Goal: Task Accomplishment & Management: Complete application form

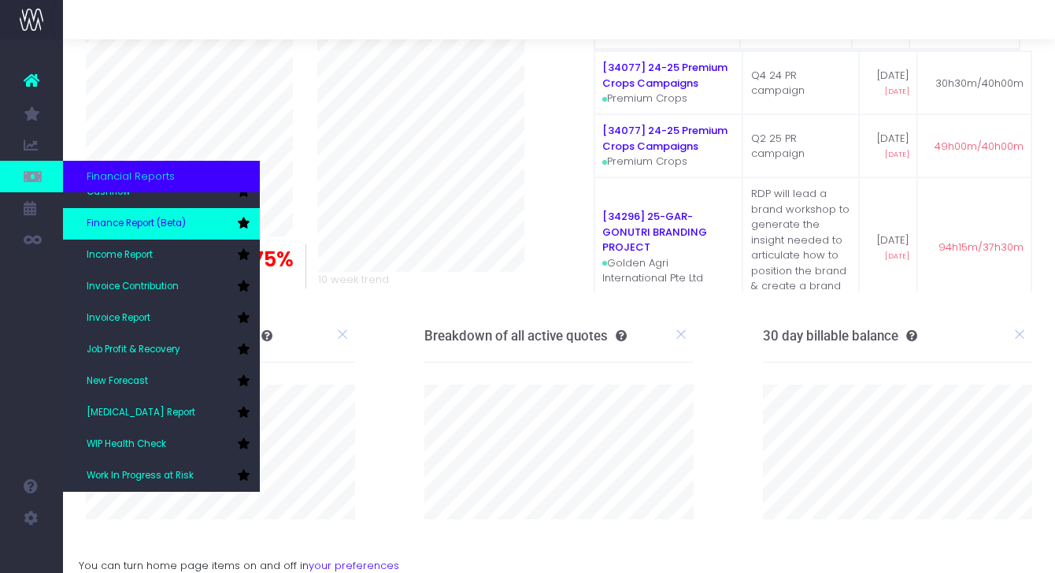
scroll to position [79, 0]
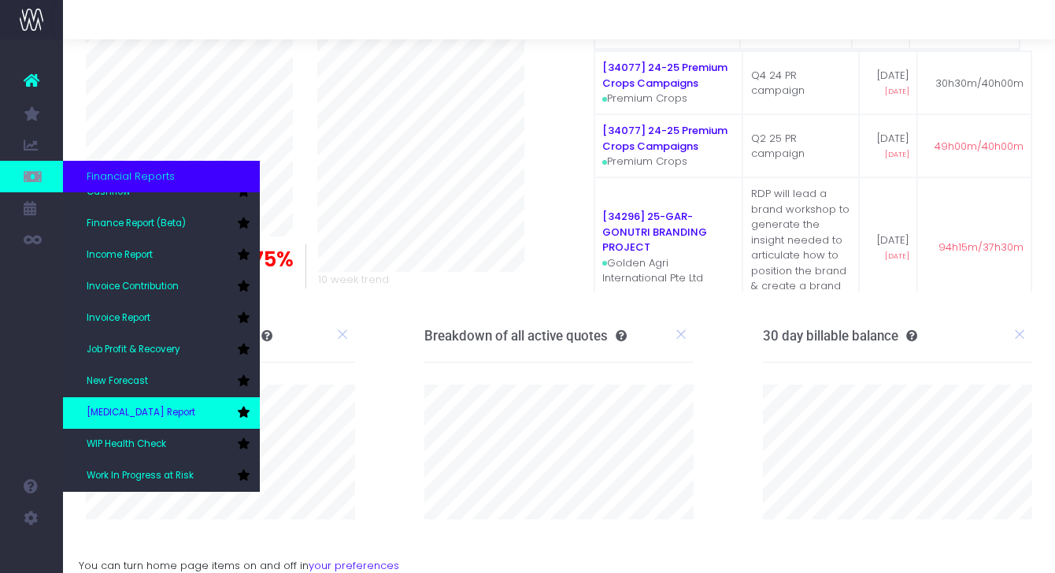
click at [160, 417] on span "[MEDICAL_DATA] Report" at bounding box center [141, 413] width 109 height 14
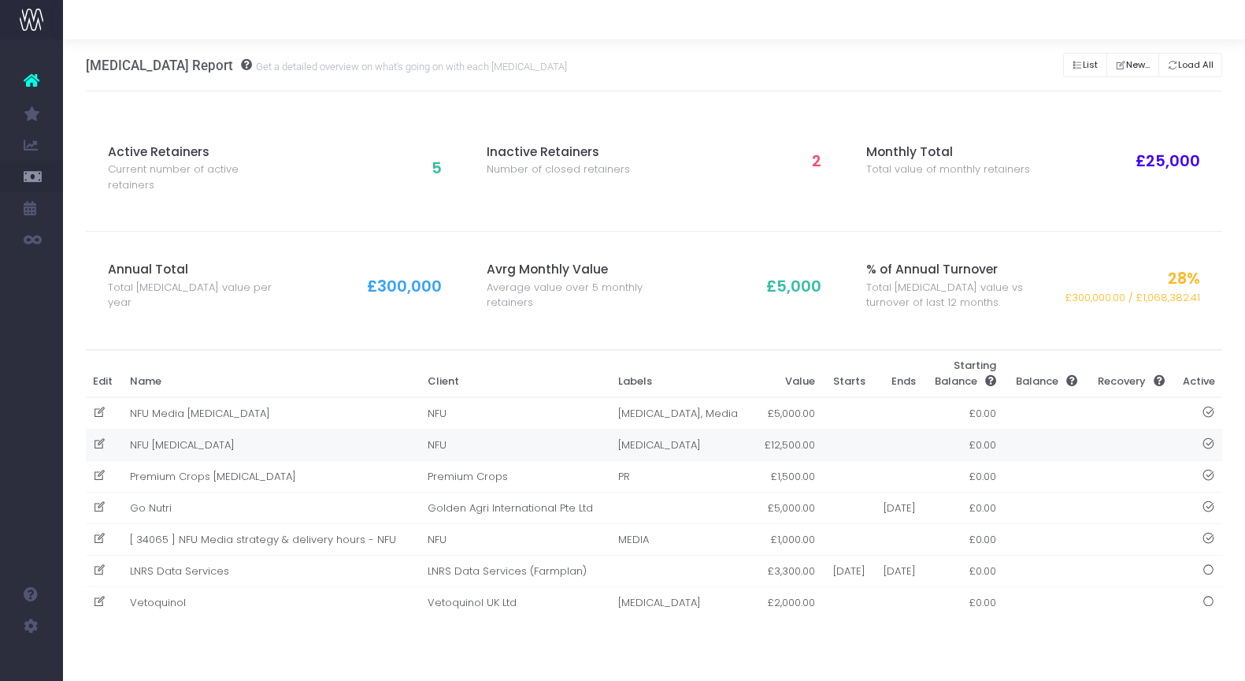
click at [175, 444] on td "NFU [MEDICAL_DATA]" at bounding box center [271, 445] width 297 height 32
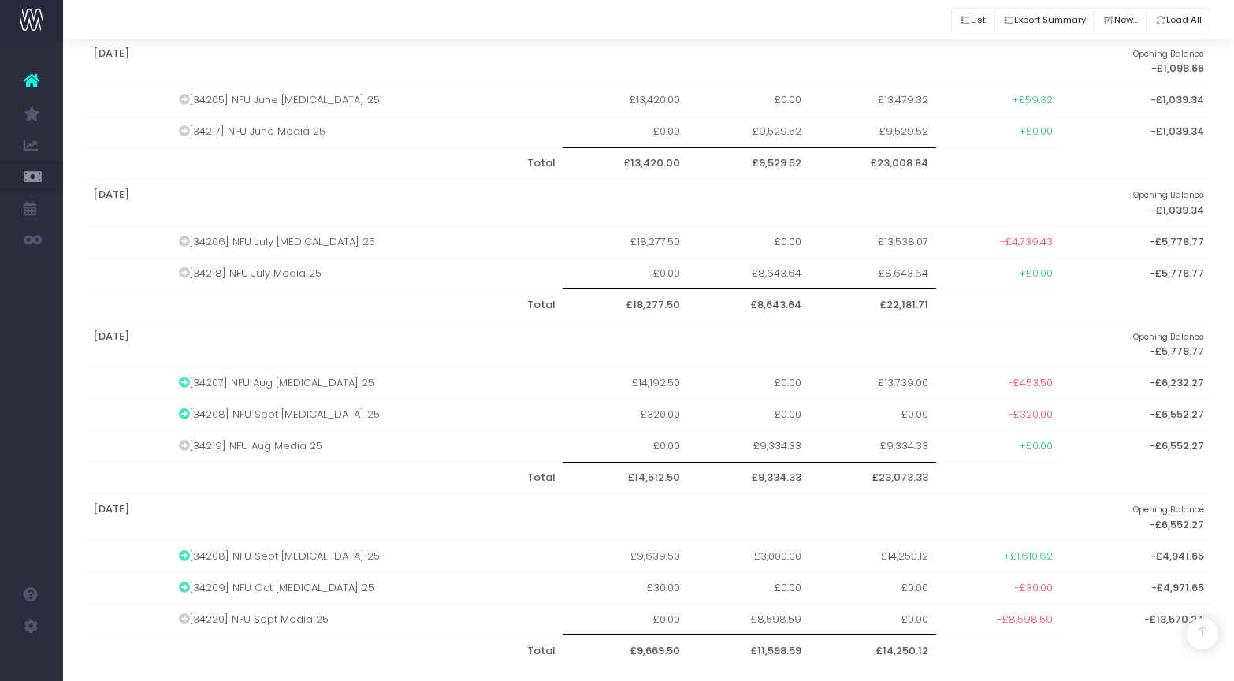
scroll to position [1148, 0]
click at [217, 572] on td "[34209] NFU Oct Retainer 25" at bounding box center [367, 589] width 391 height 32
click at [190, 572] on icon at bounding box center [184, 588] width 11 height 11
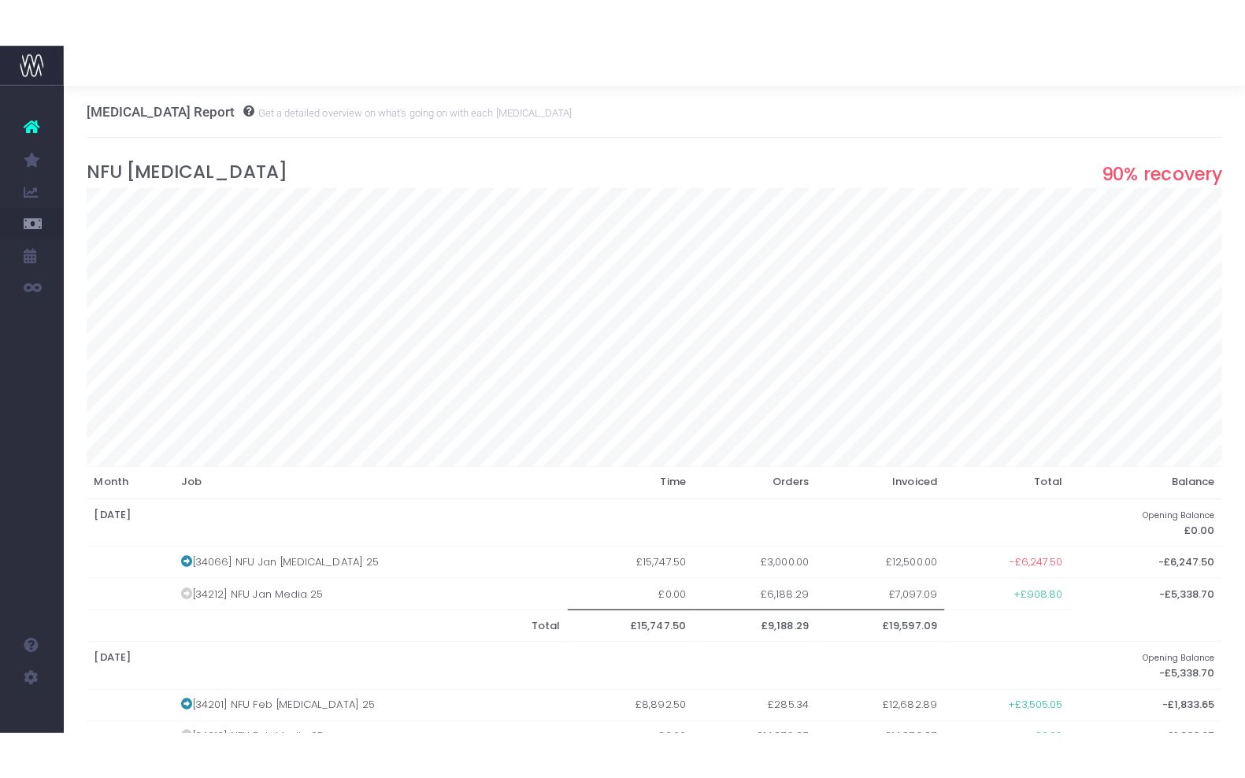
scroll to position [0, 0]
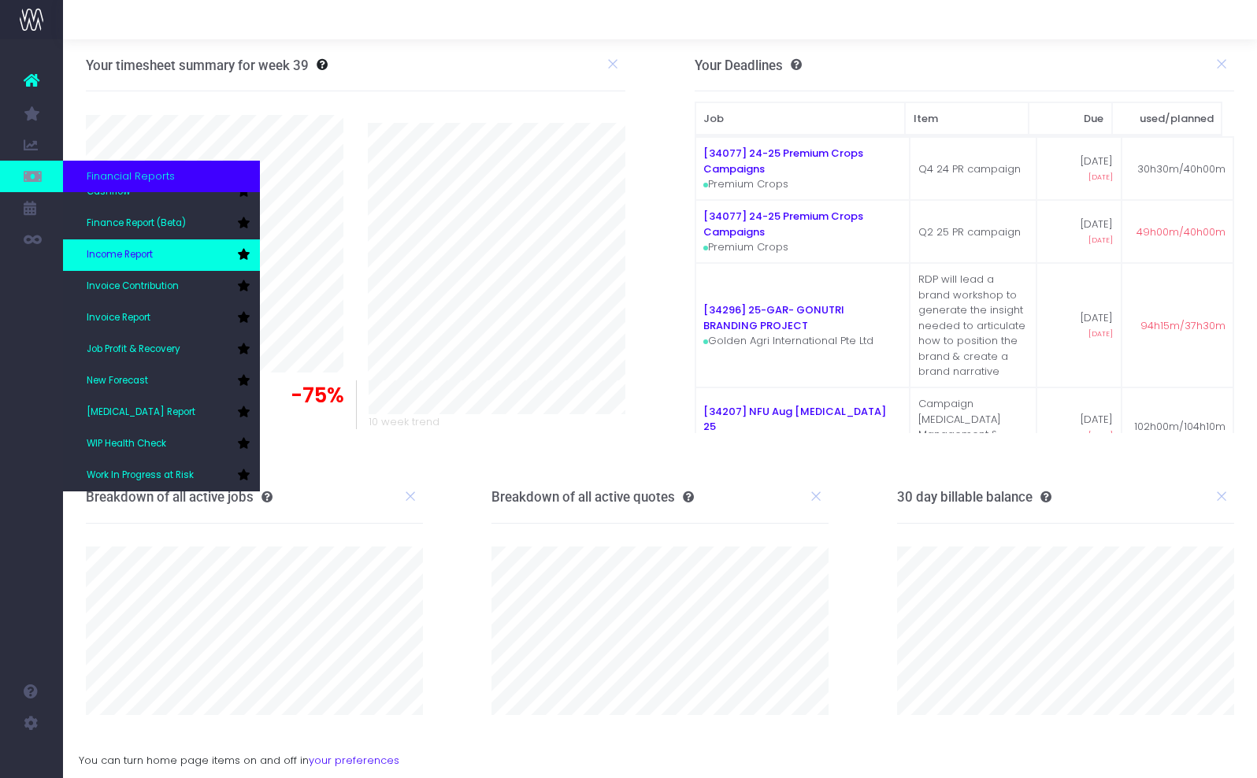
scroll to position [79, 0]
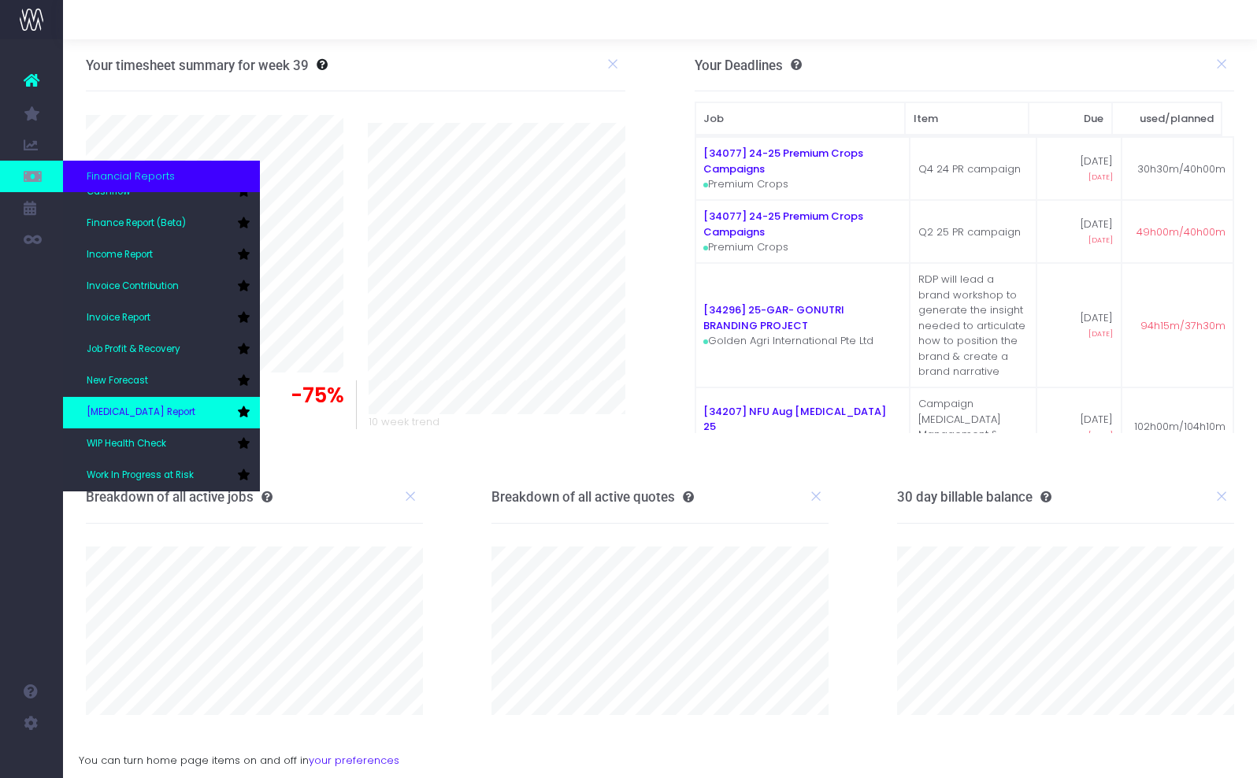
click at [168, 413] on link "[MEDICAL_DATA] Report" at bounding box center [161, 413] width 197 height 32
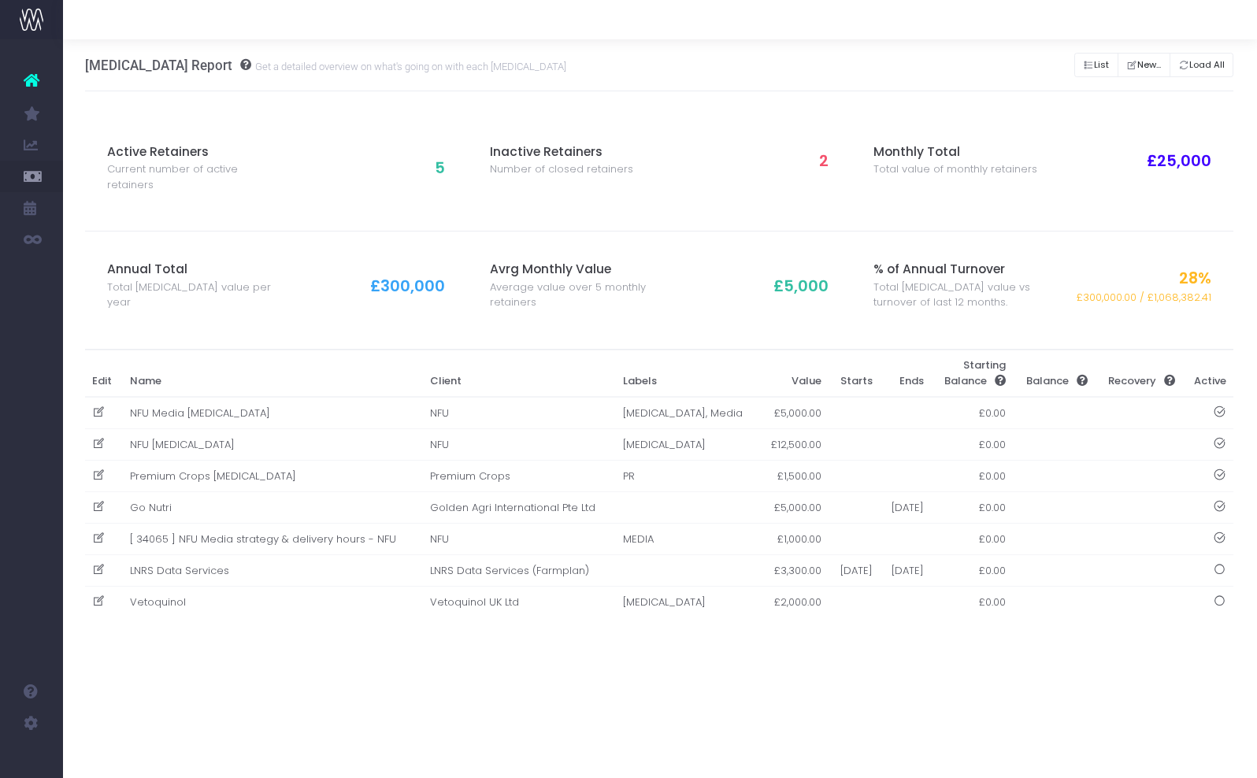
scroll to position [0, 1]
click at [358, 58] on small "Get a detailed overview on what's going on with each [MEDICAL_DATA]" at bounding box center [408, 66] width 315 height 16
click at [344, 76] on div "[MEDICAL_DATA] Report Get a detailed overview on what's going on with each [MED…" at bounding box center [325, 64] width 481 height 51
click at [1146, 63] on button "New..." at bounding box center [1144, 65] width 53 height 24
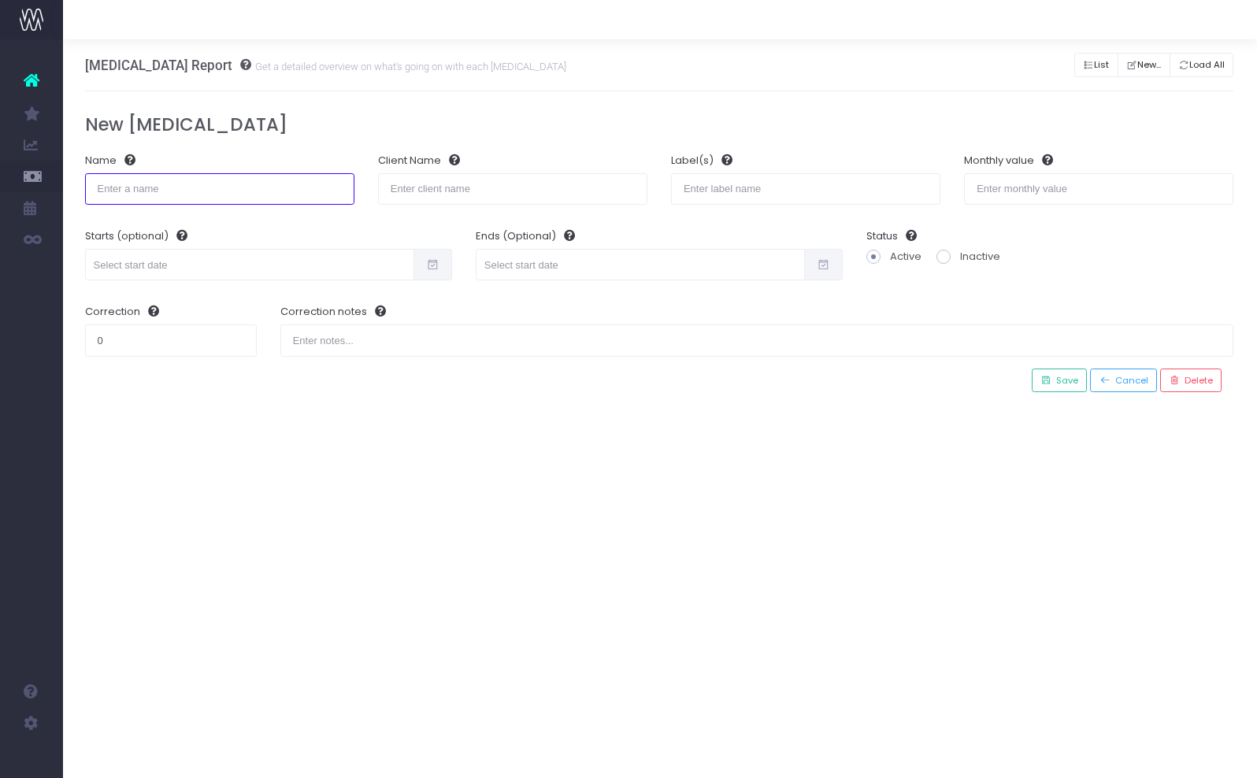
click at [147, 195] on input "text" at bounding box center [219, 189] width 269 height 32
type input "g"
type input "Go"
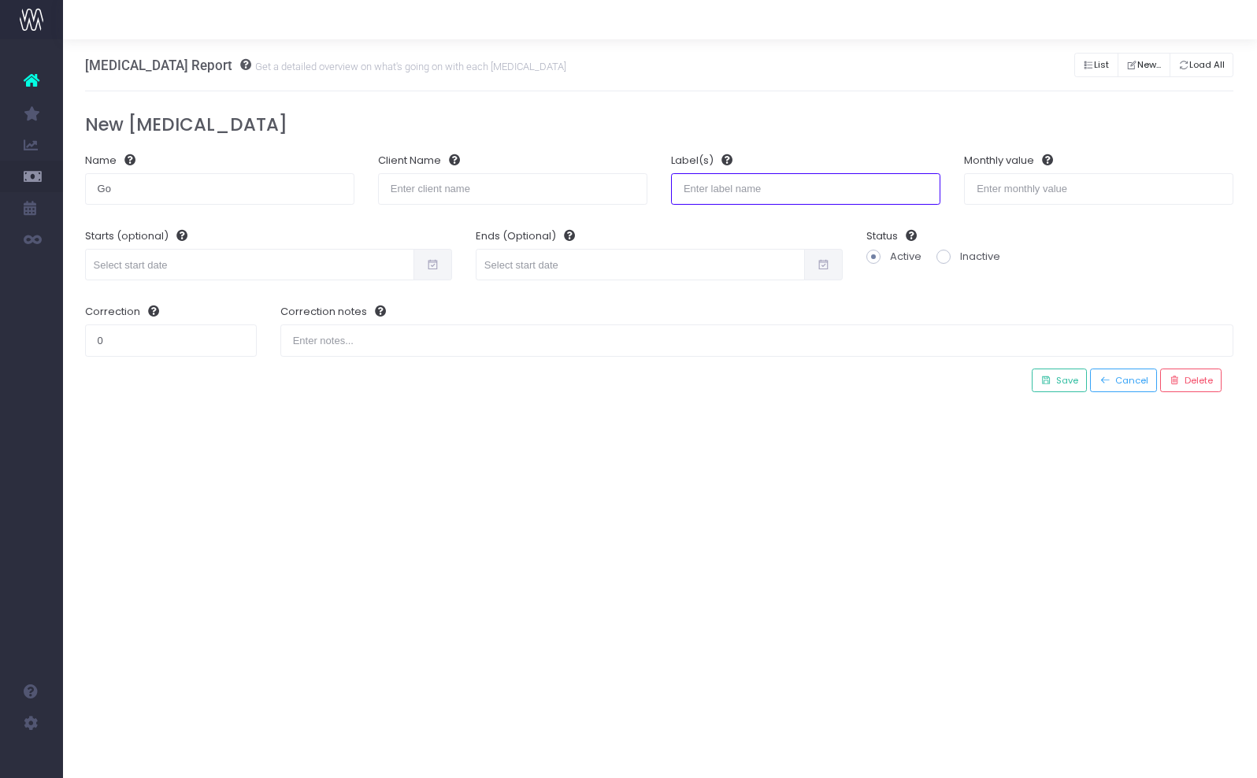
click at [709, 191] on input "text" at bounding box center [805, 189] width 269 height 32
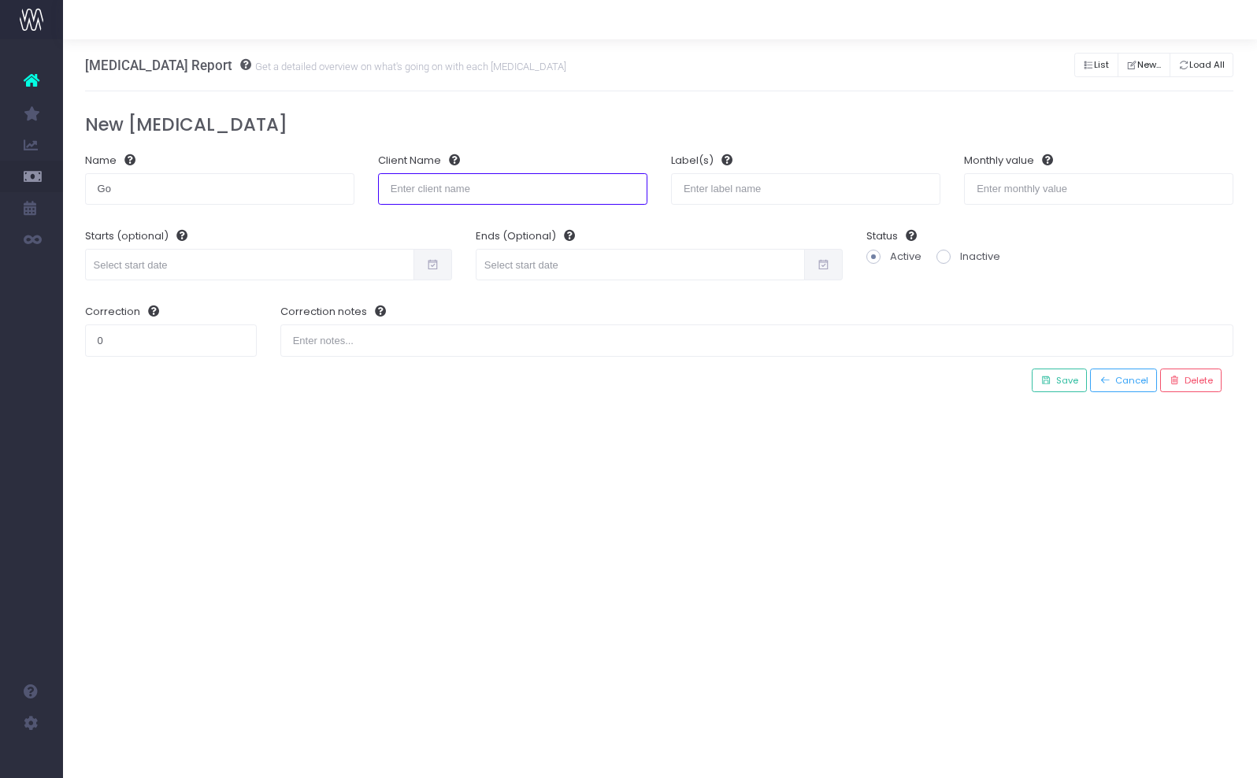
click at [512, 191] on input "text" at bounding box center [512, 189] width 269 height 32
paste input "Golden Agri International Pte Ltd"
type input "Golden Agri International Pte Ltd"
click at [199, 191] on input "Go" at bounding box center [219, 189] width 269 height 32
type input "GAR"
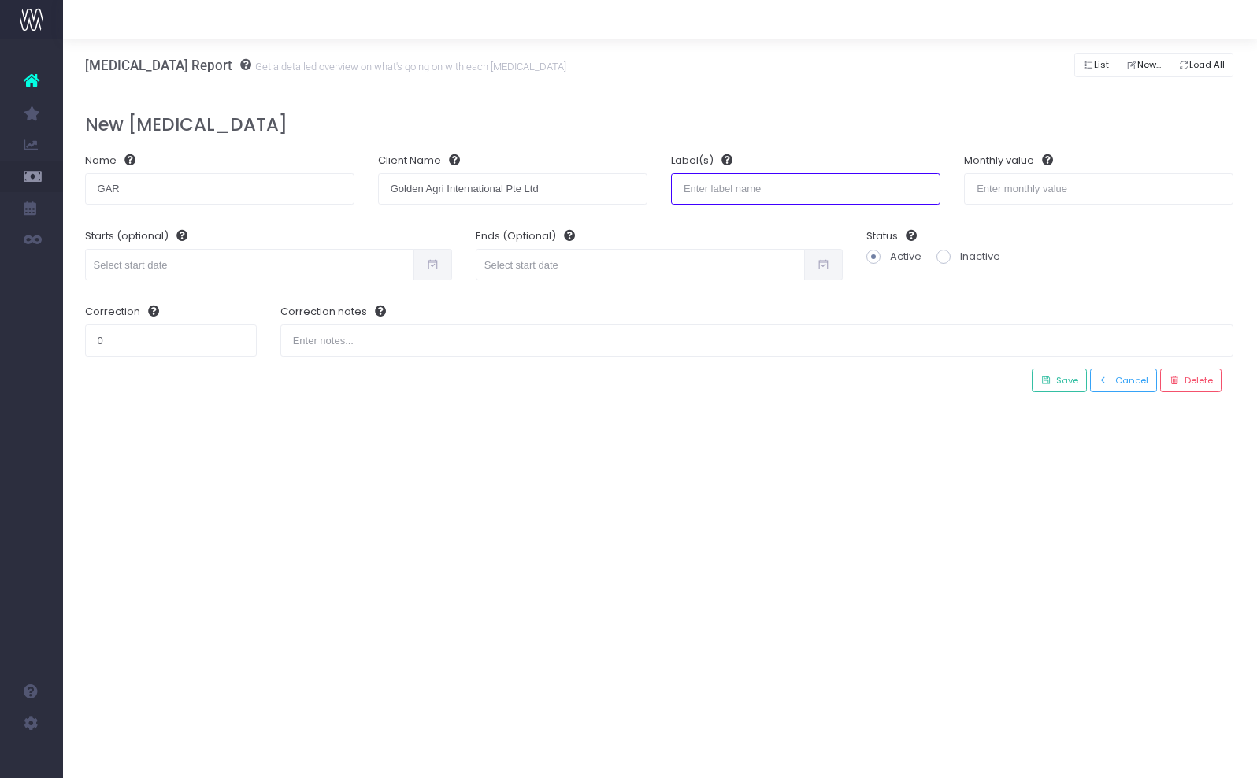
click at [733, 180] on input "text" at bounding box center [805, 189] width 269 height 32
type input "Project"
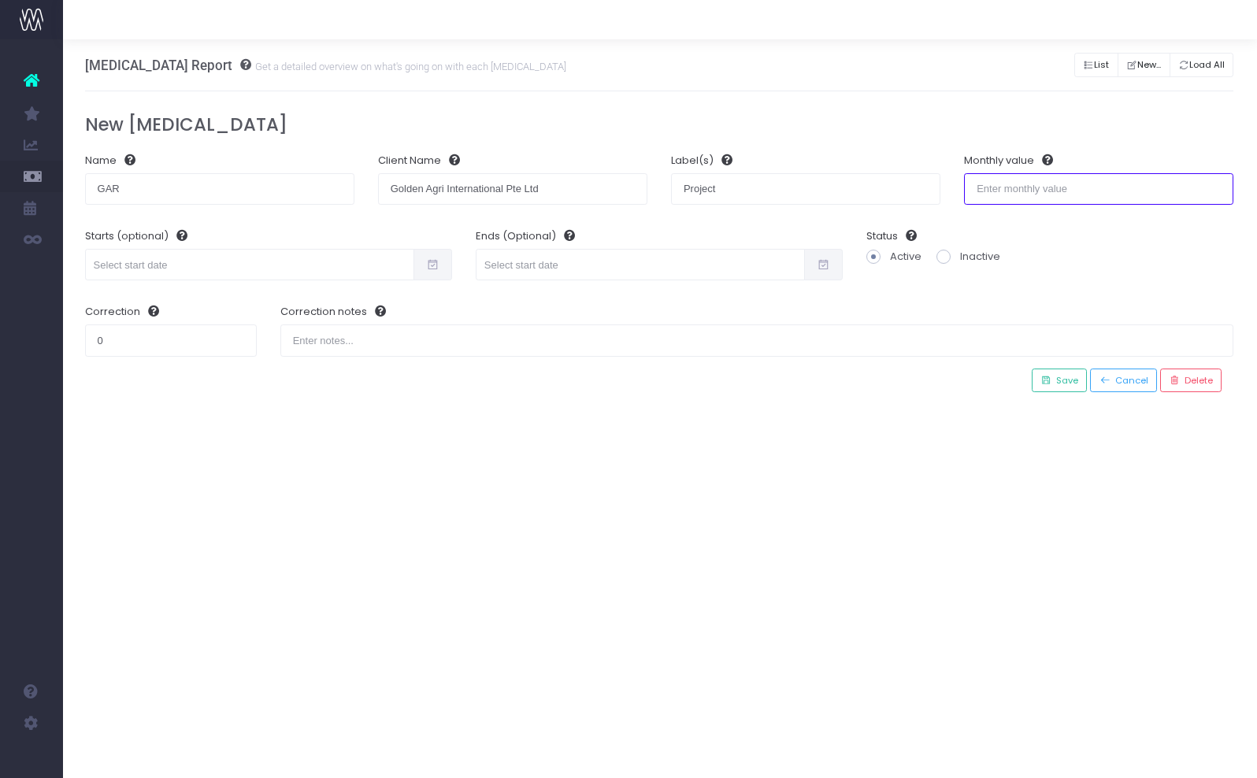
click at [1125, 198] on input "number" at bounding box center [1098, 189] width 269 height 32
type input "5000"
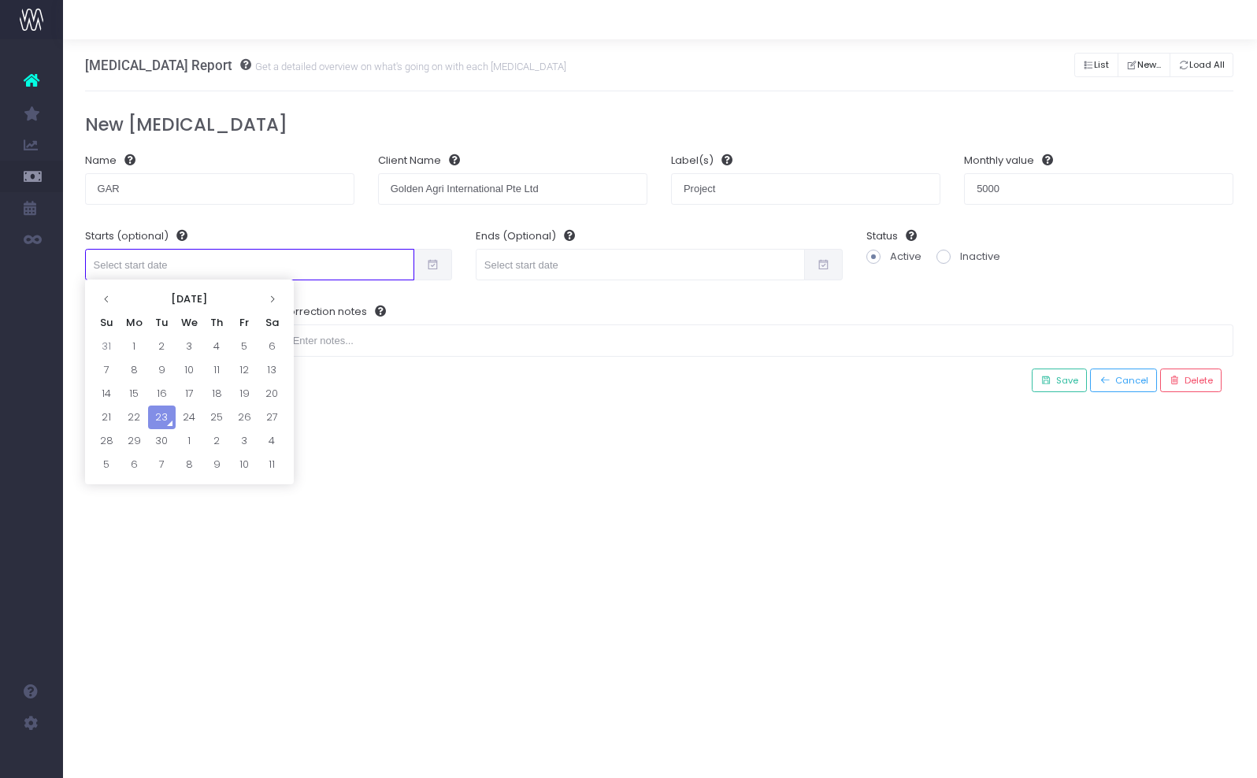
click at [177, 258] on input "text" at bounding box center [249, 265] width 329 height 32
click at [109, 295] on icon at bounding box center [106, 299] width 9 height 9
click at [108, 293] on th at bounding box center [107, 300] width 28 height 24
click at [108, 369] on td "1" at bounding box center [107, 370] width 28 height 24
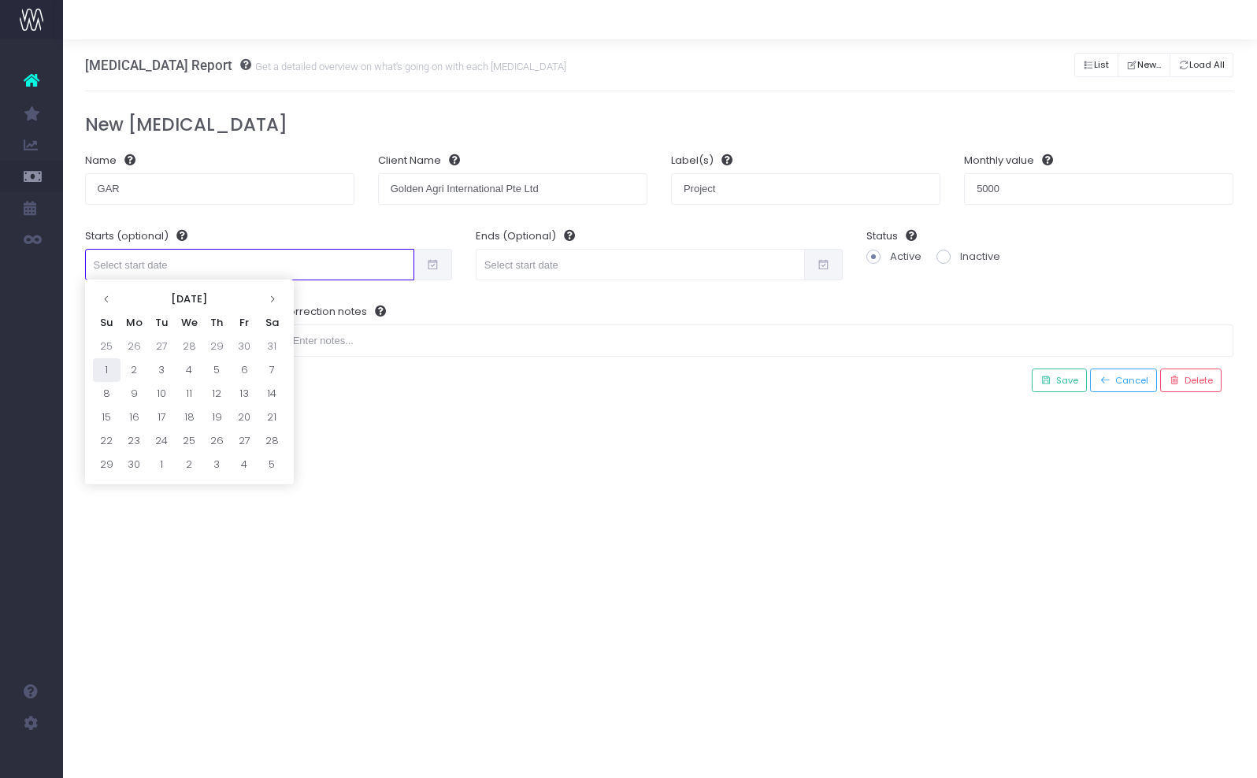
type input "01-06-2025"
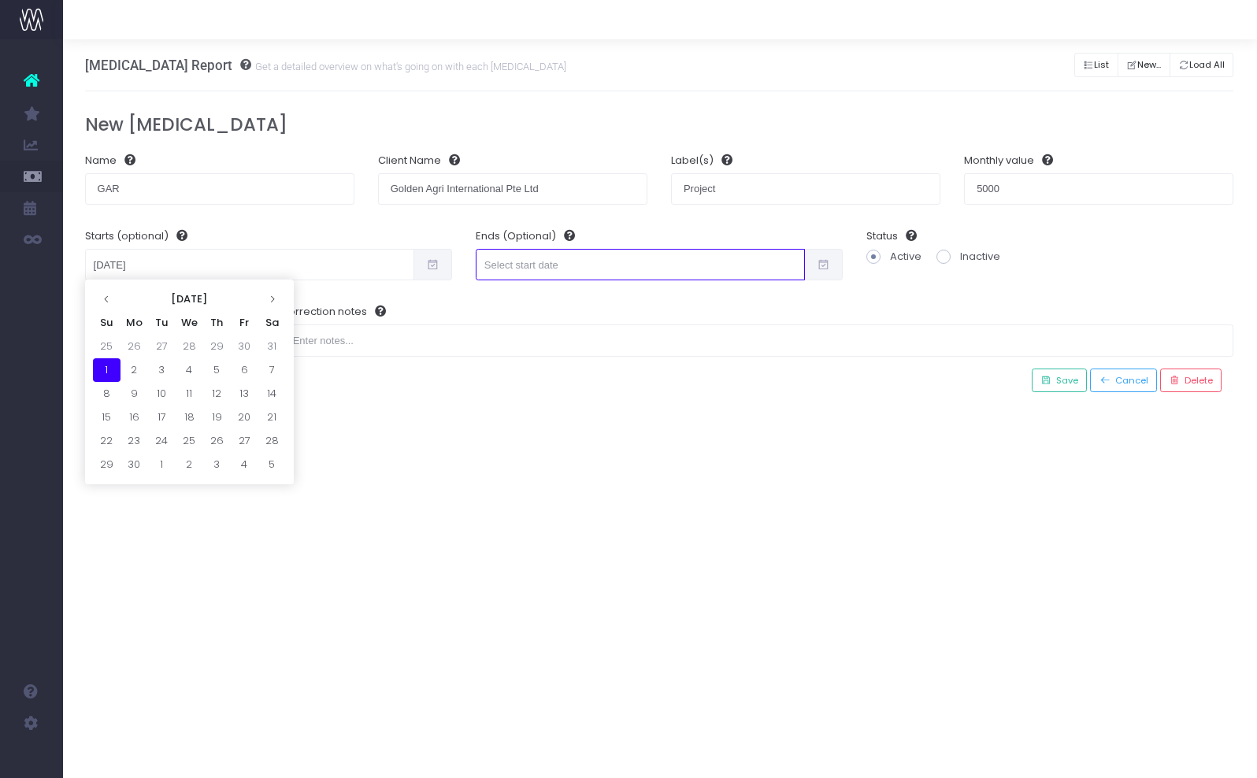
click at [518, 261] on input "text" at bounding box center [640, 265] width 329 height 32
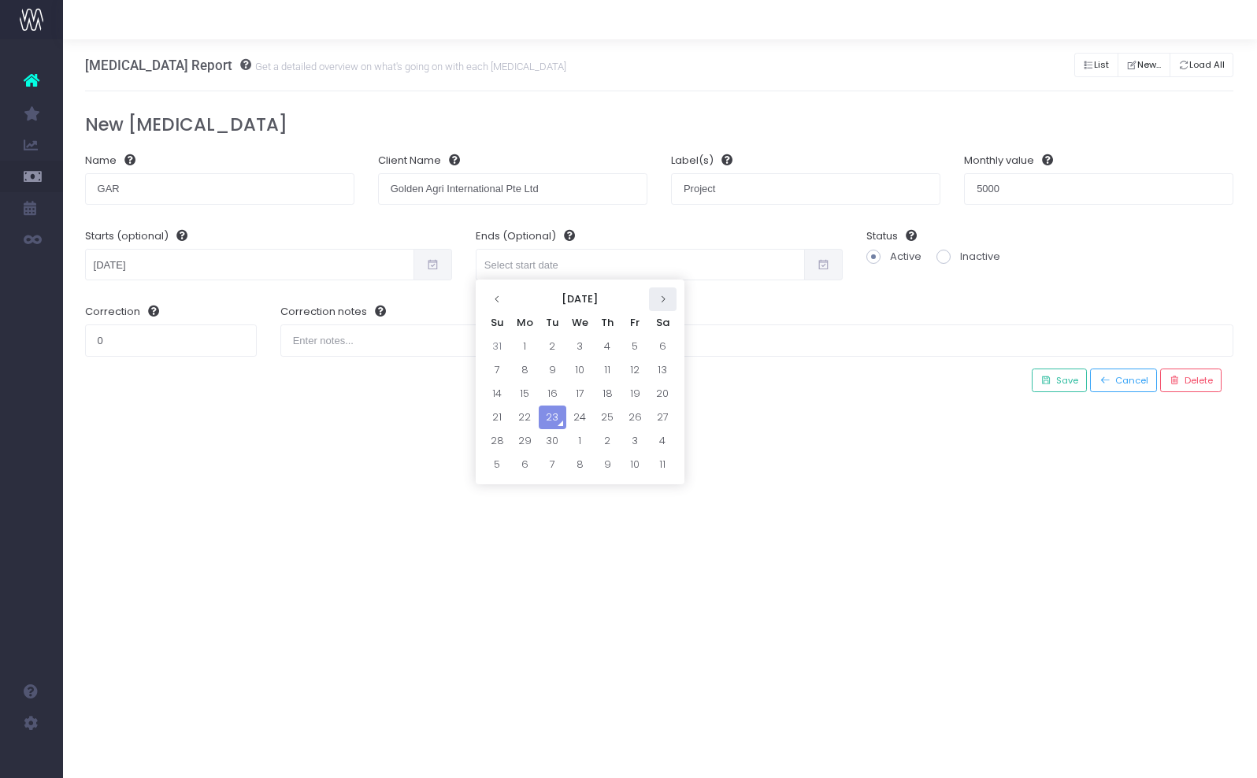
click at [661, 300] on icon at bounding box center [663, 299] width 9 height 9
click at [660, 302] on icon at bounding box center [663, 299] width 9 height 9
click at [582, 440] on td "31" at bounding box center [580, 441] width 28 height 24
type input "31-12-2025"
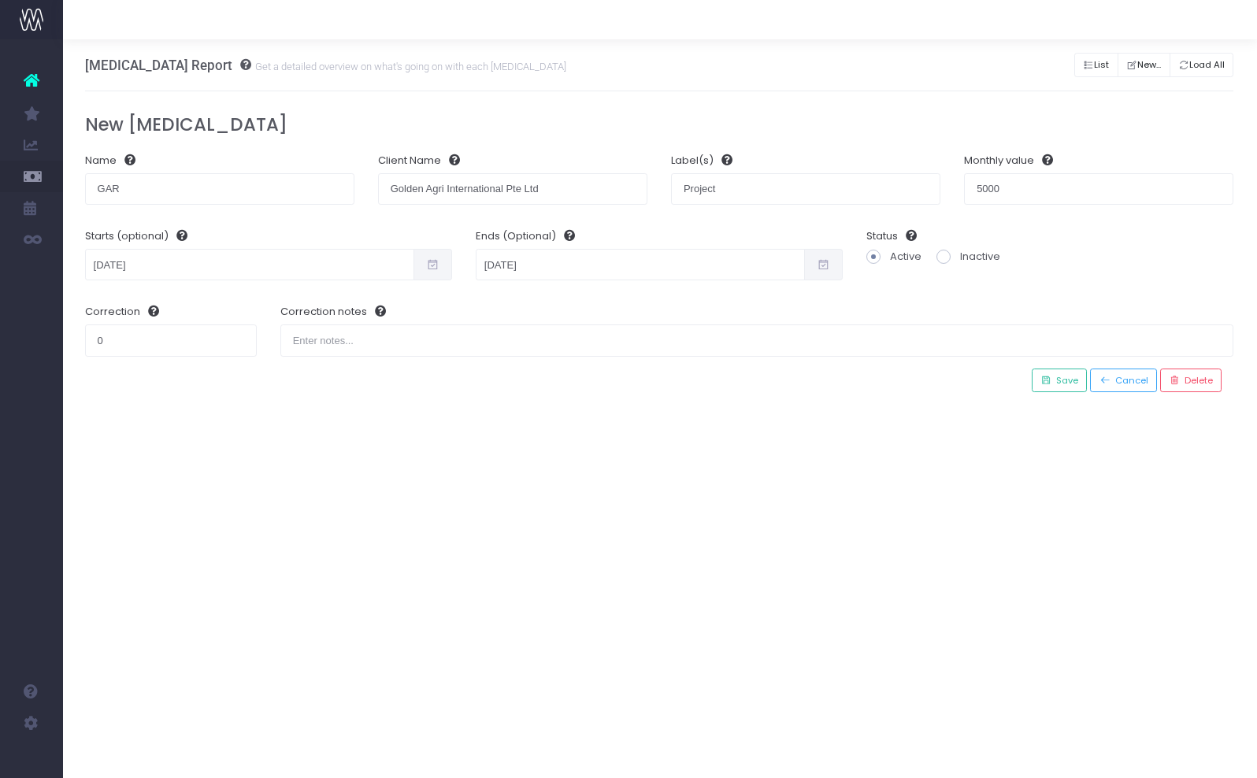
click at [742, 474] on div "Retainer Report Get a detailed overview on what's going on with each retainer L…" at bounding box center [659, 408] width 1194 height 739
click at [1068, 387] on button "Save" at bounding box center [1059, 381] width 55 height 24
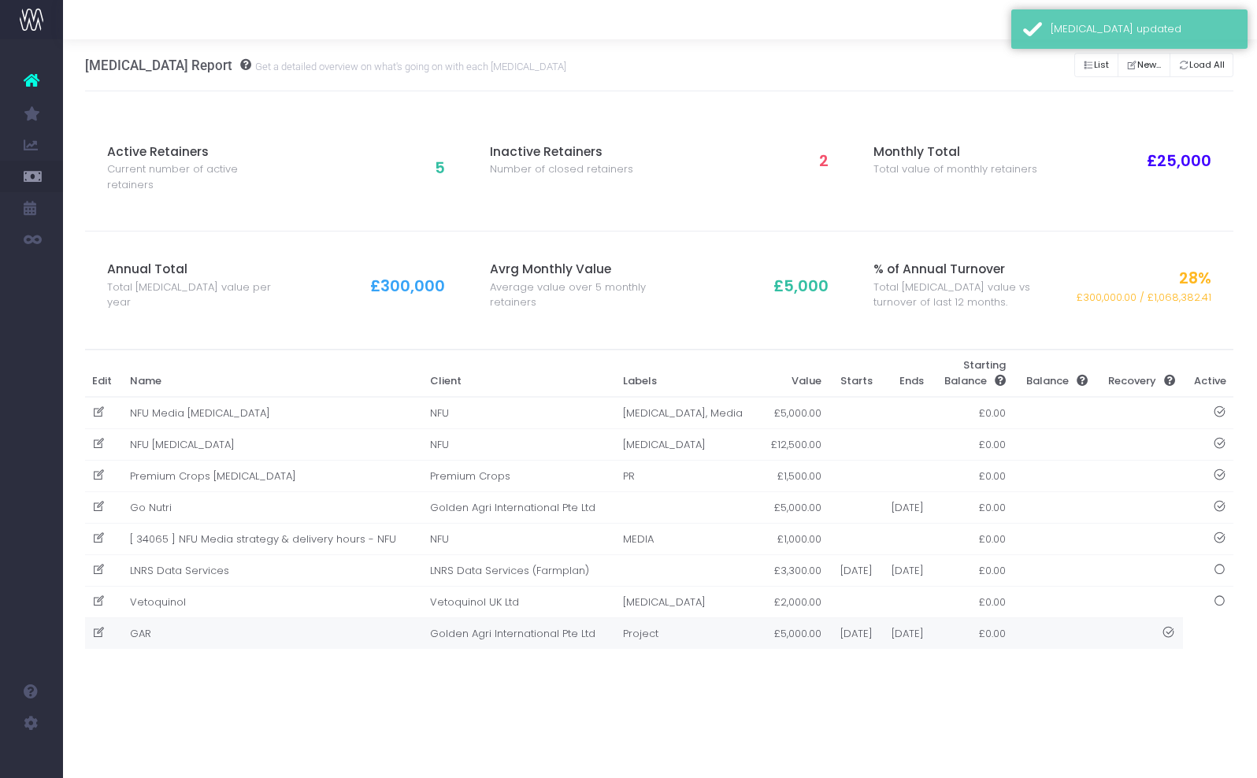
click at [615, 638] on td "Project" at bounding box center [687, 634] width 144 height 32
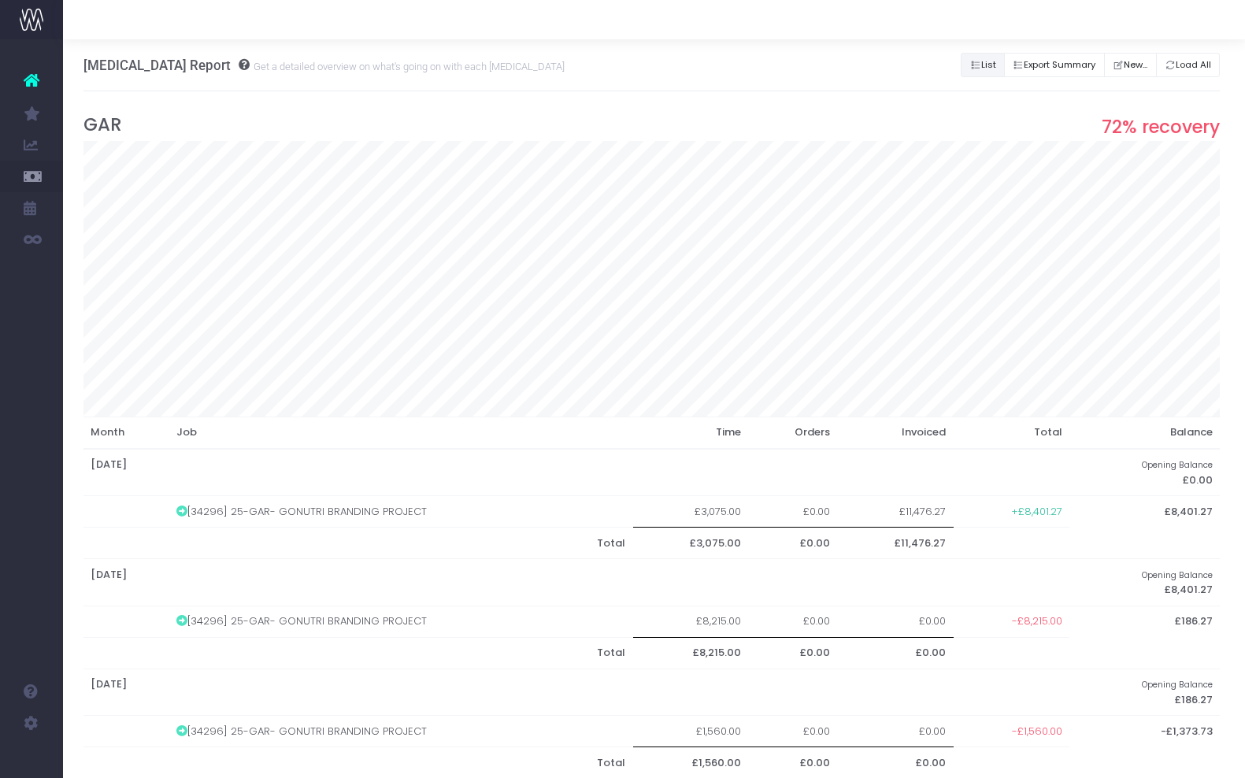
scroll to position [0, 2]
click at [1024, 63] on button "Export Summary" at bounding box center [1054, 65] width 101 height 24
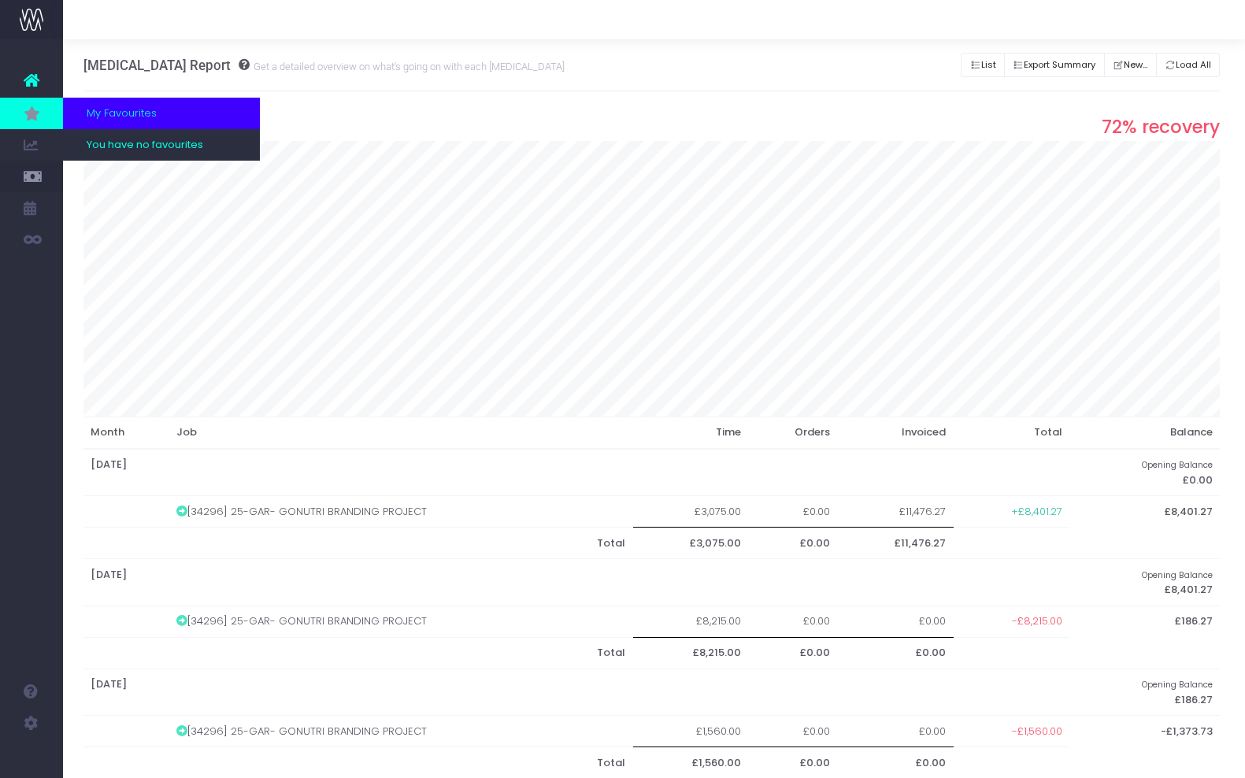
click at [32, 114] on icon at bounding box center [32, 113] width 16 height 17
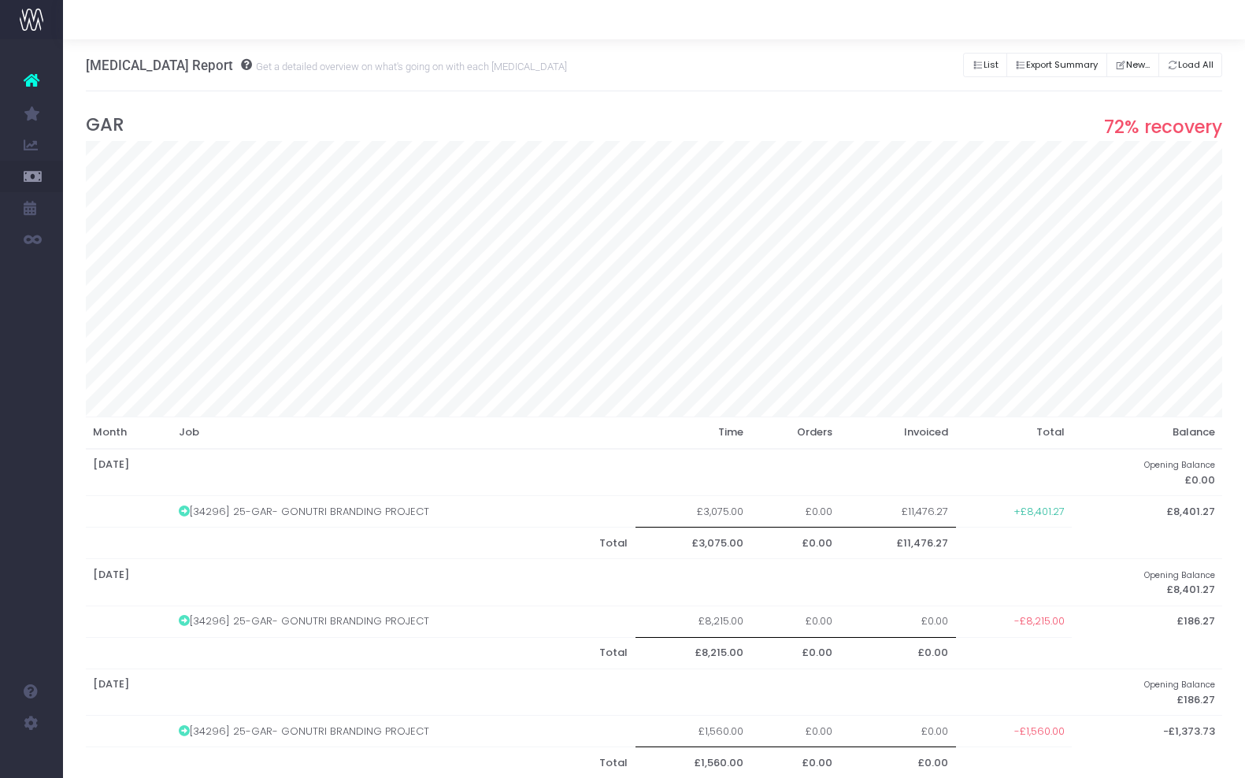
click at [45, 67] on link at bounding box center [31, 80] width 63 height 35
click at [32, 95] on link at bounding box center [31, 80] width 63 height 35
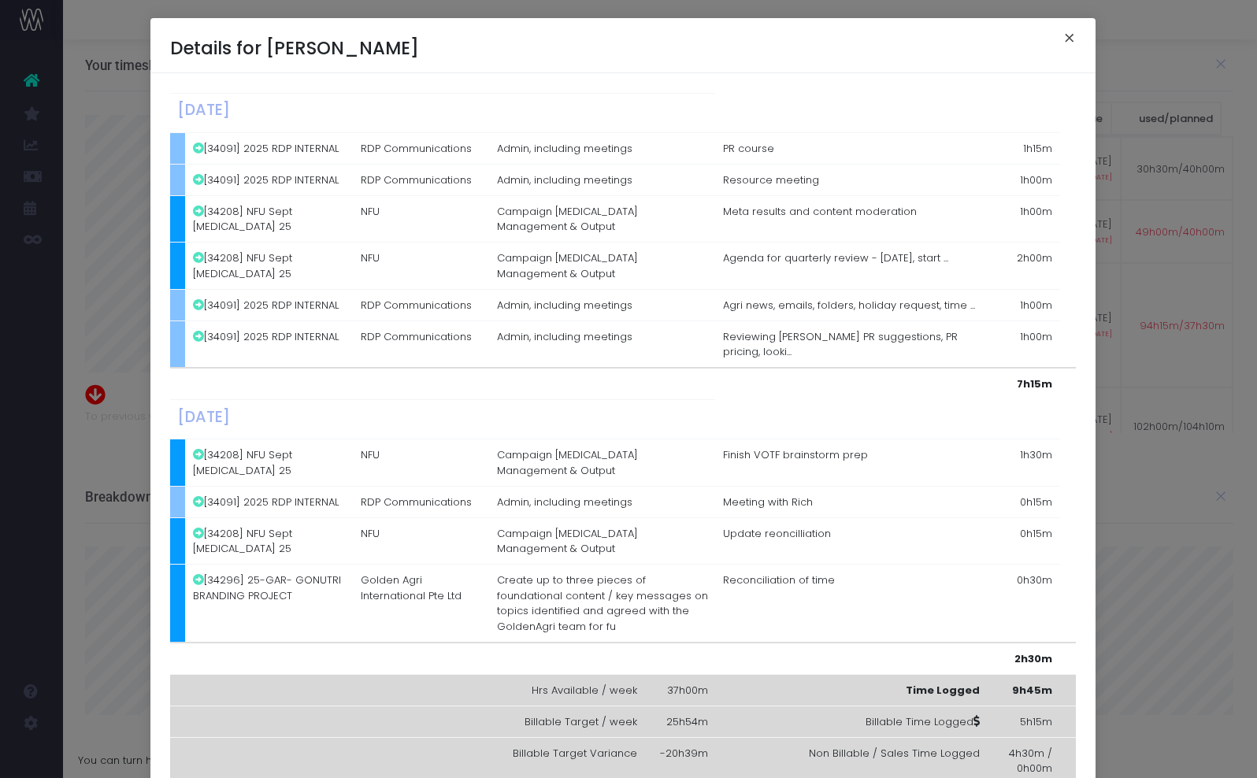
click at [1066, 43] on button "×" at bounding box center [1069, 40] width 33 height 25
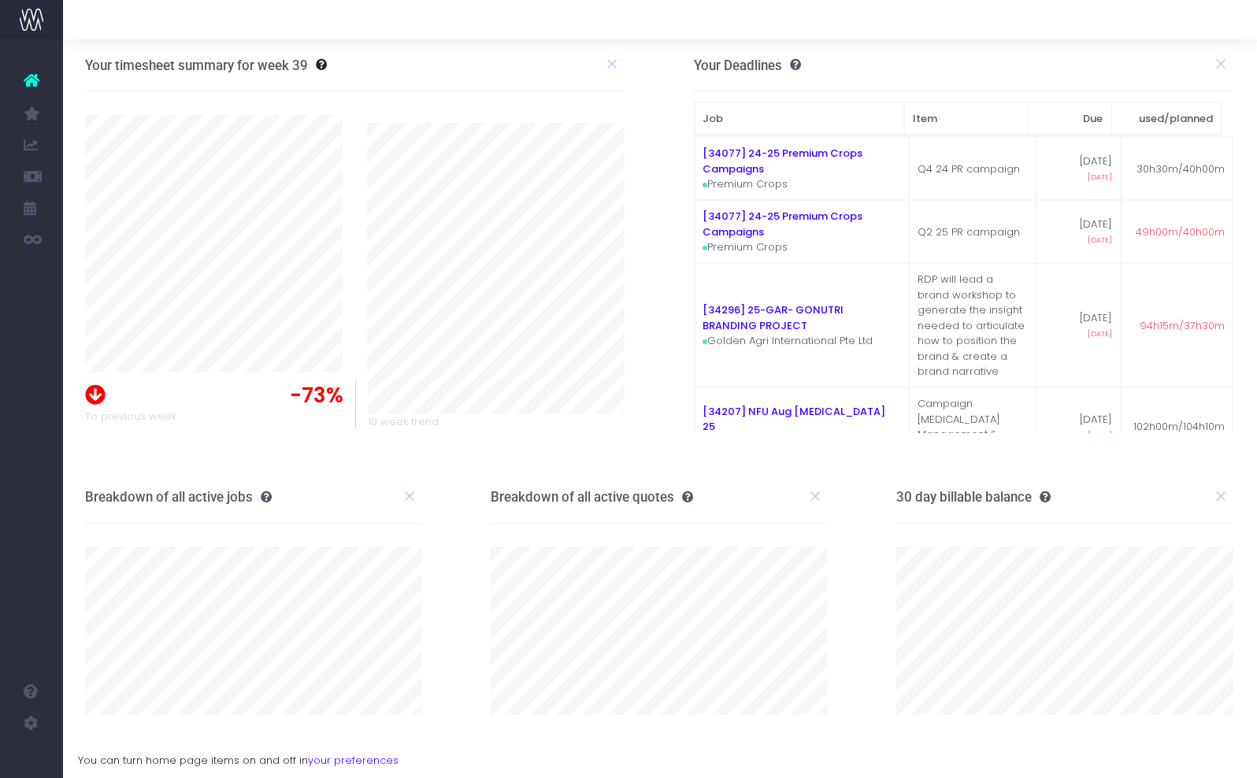
scroll to position [0, 1]
click at [309, 64] on icon at bounding box center [317, 64] width 19 height 11
click at [275, 66] on h3 "Your timesheet summary for week 39" at bounding box center [196, 66] width 223 height 16
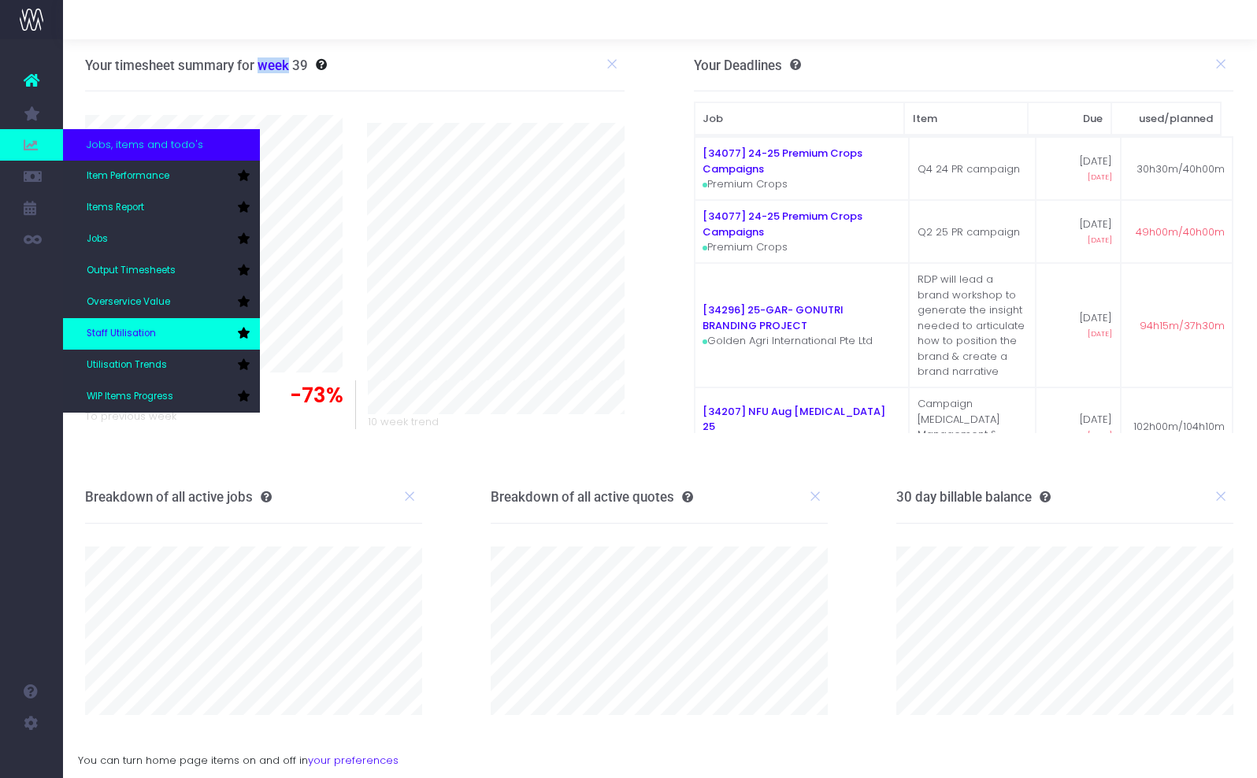
click at [174, 336] on link "Staff Utilisation" at bounding box center [161, 334] width 197 height 32
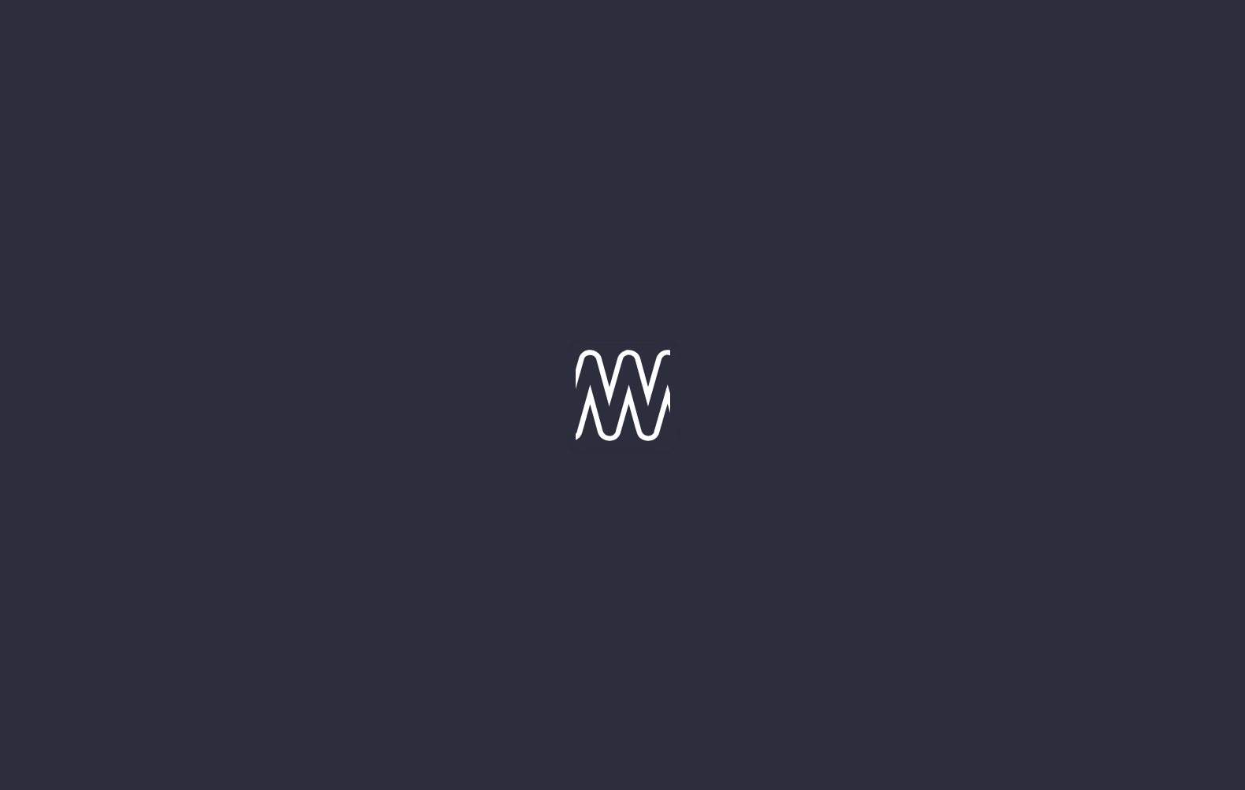
type input "[DATE]"
